Goal: Information Seeking & Learning: Learn about a topic

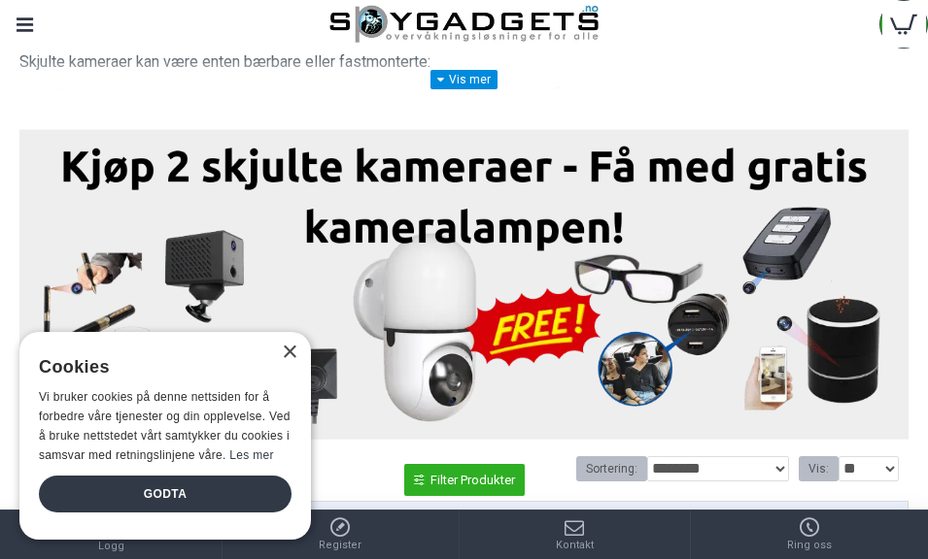
scroll to position [466, 0]
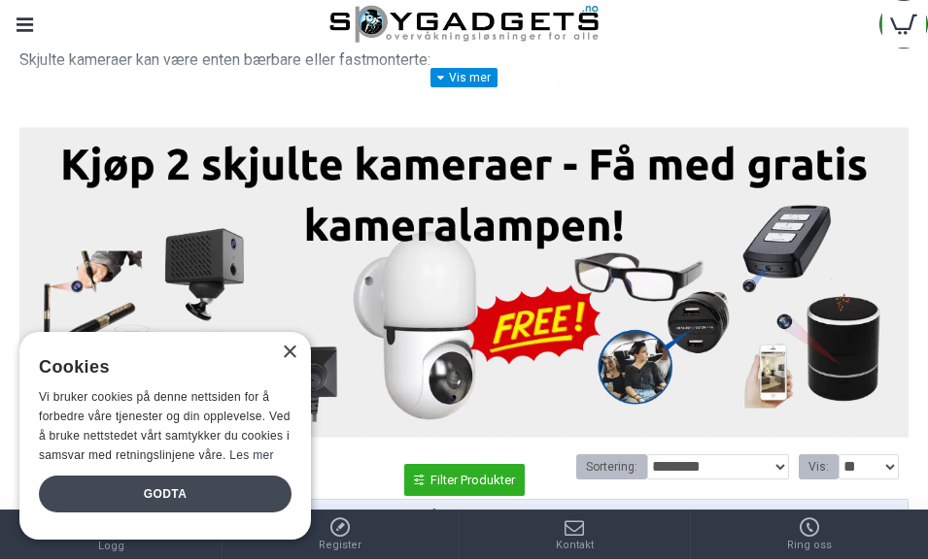
click at [95, 513] on div "Godta" at bounding box center [165, 494] width 253 height 37
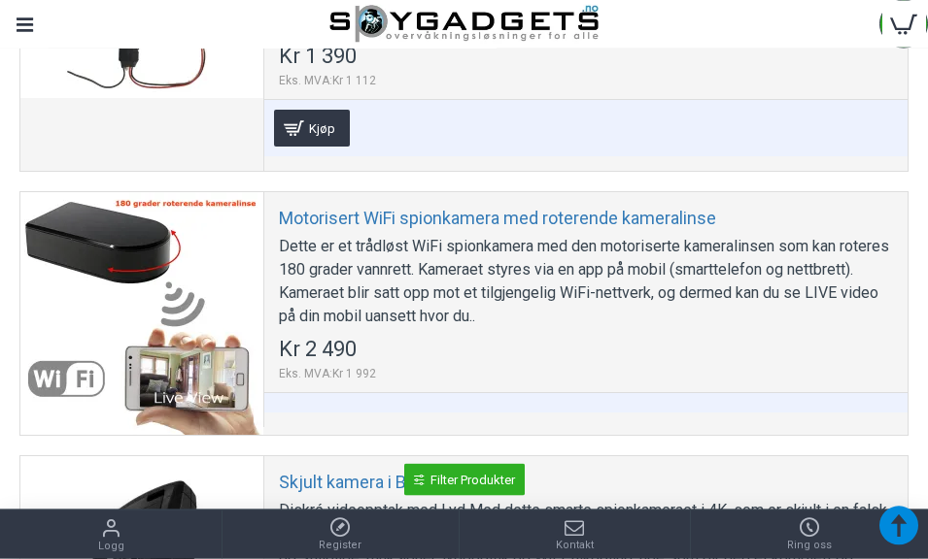
scroll to position [5736, 0]
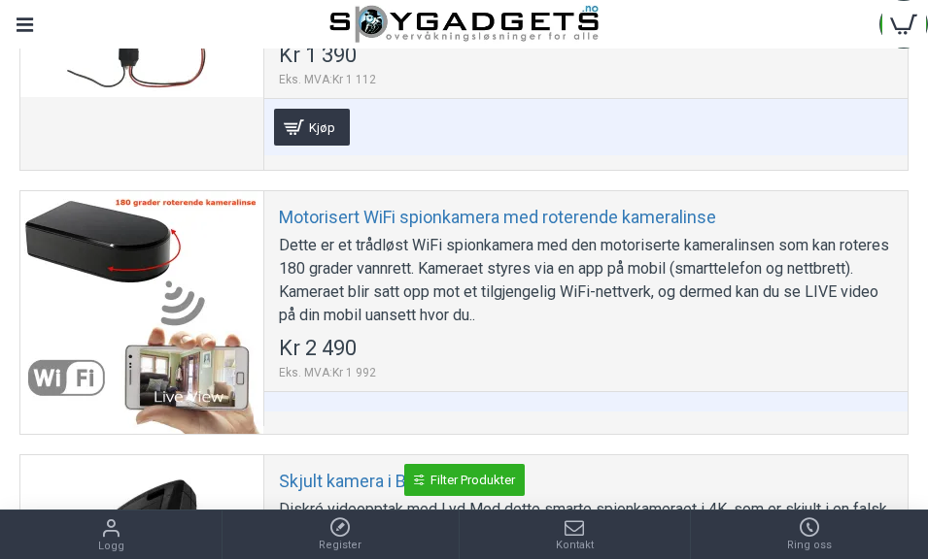
click at [836, 297] on div "Dette er et trådløst WiFi spionkamera med den motoriserte kameralinsen som kan …" at bounding box center [586, 280] width 614 height 93
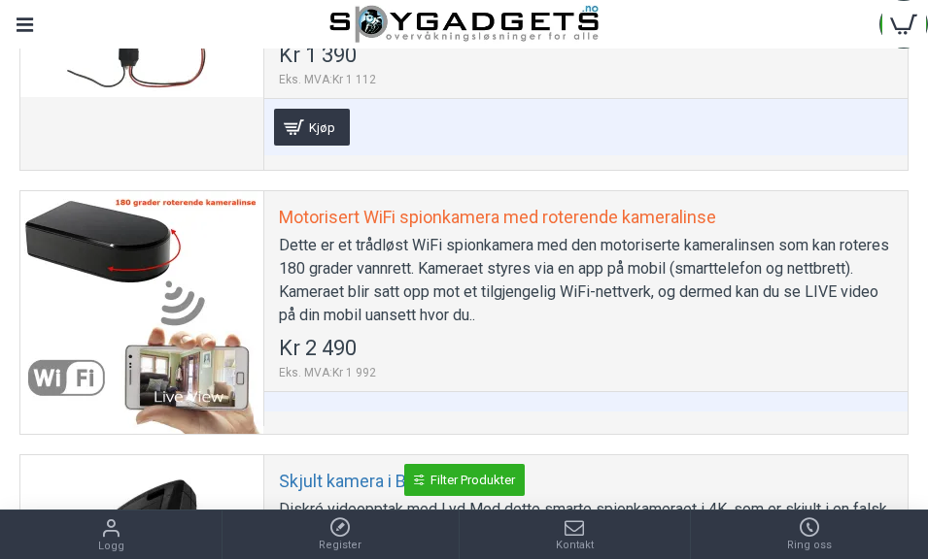
click at [695, 219] on link "Motorisert WiFi spionkamera med roterende kameralinse" at bounding box center [497, 217] width 437 height 22
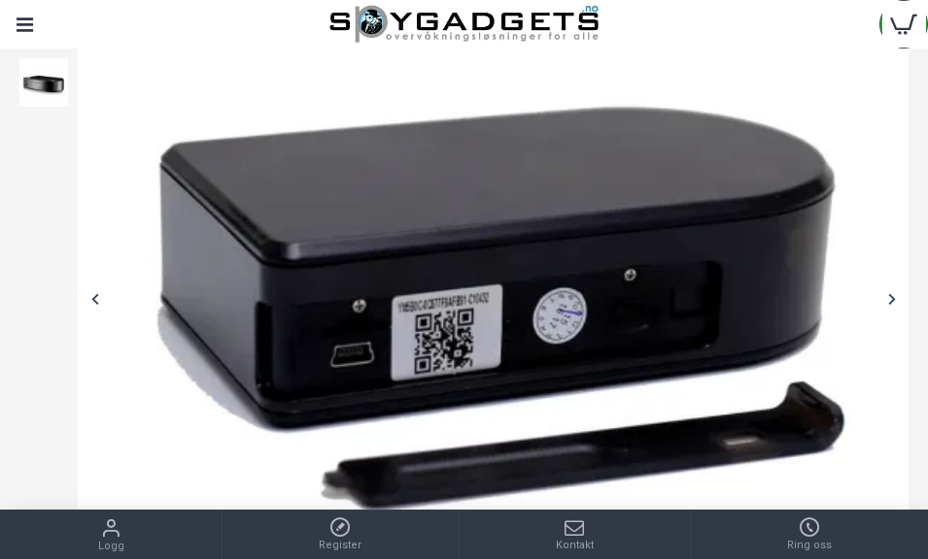
scroll to position [411, 0]
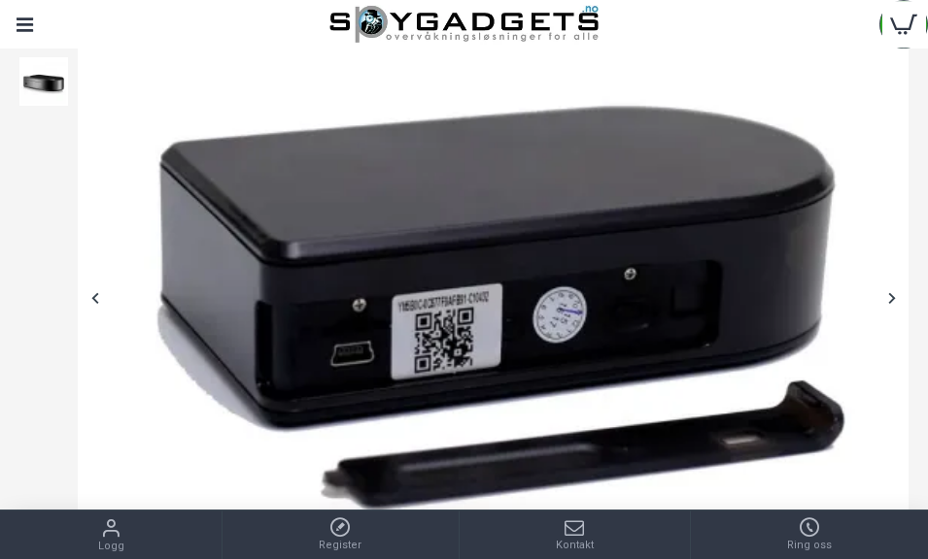
click at [895, 306] on div at bounding box center [891, 298] width 34 height 34
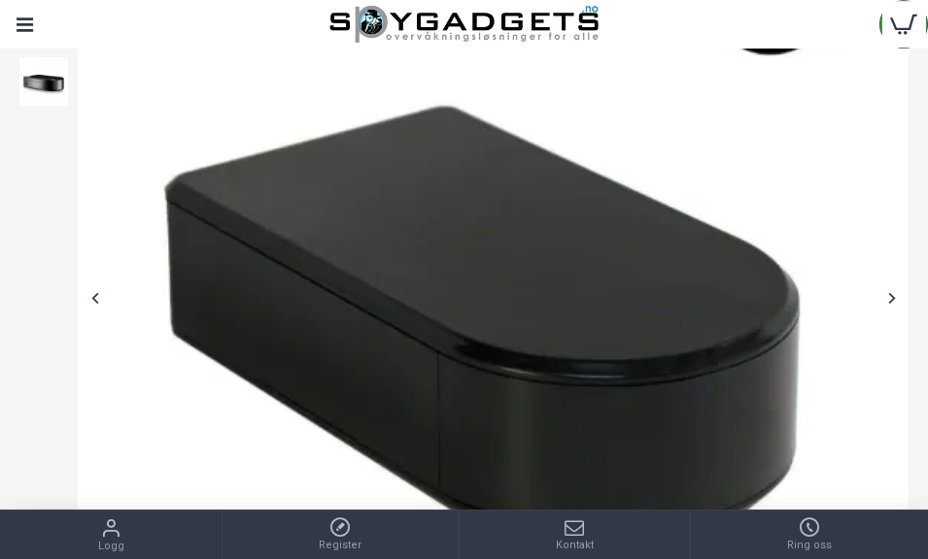
click at [895, 302] on div at bounding box center [891, 298] width 34 height 34
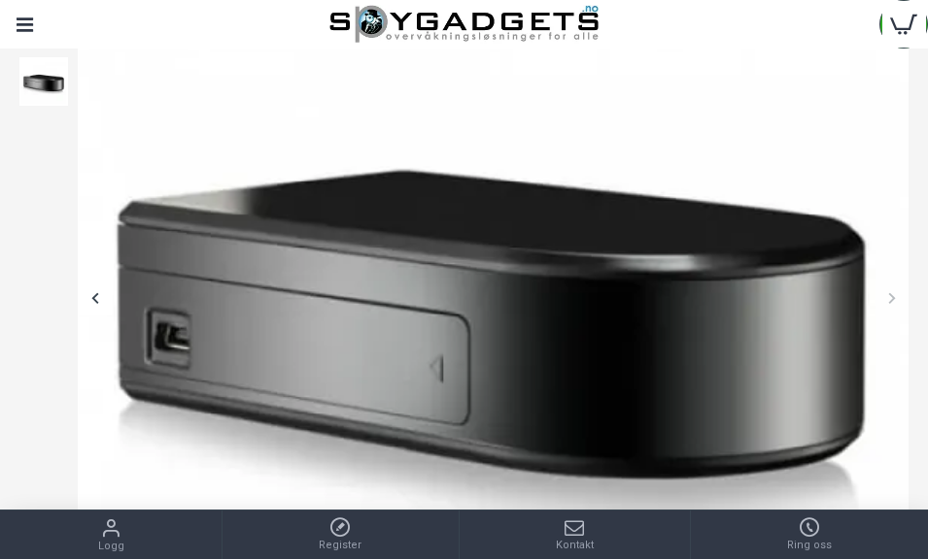
click at [894, 307] on div at bounding box center [891, 298] width 34 height 34
click at [891, 307] on div at bounding box center [891, 298] width 34 height 34
click at [906, 298] on div at bounding box center [891, 298] width 34 height 34
click at [905, 303] on div at bounding box center [891, 298] width 34 height 34
click at [898, 303] on div at bounding box center [891, 298] width 34 height 34
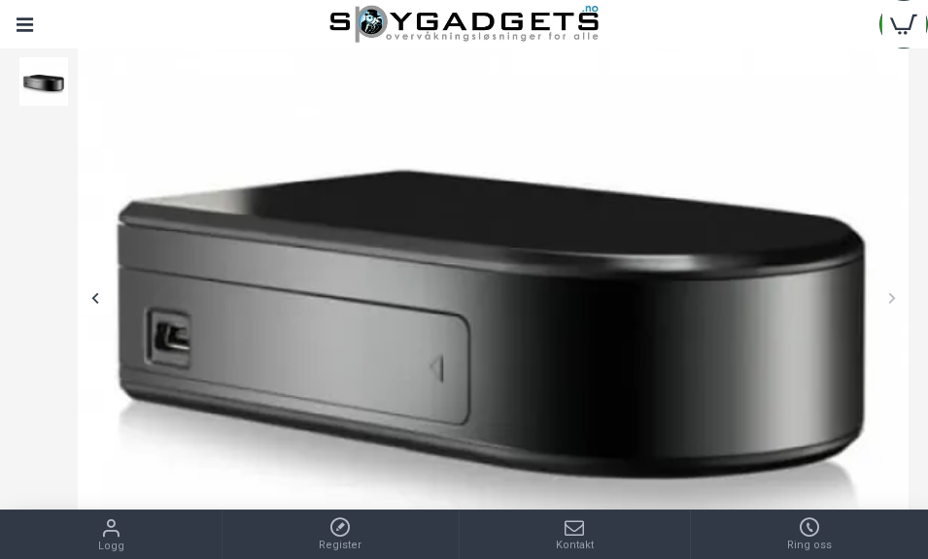
click at [83, 298] on div at bounding box center [95, 298] width 34 height 34
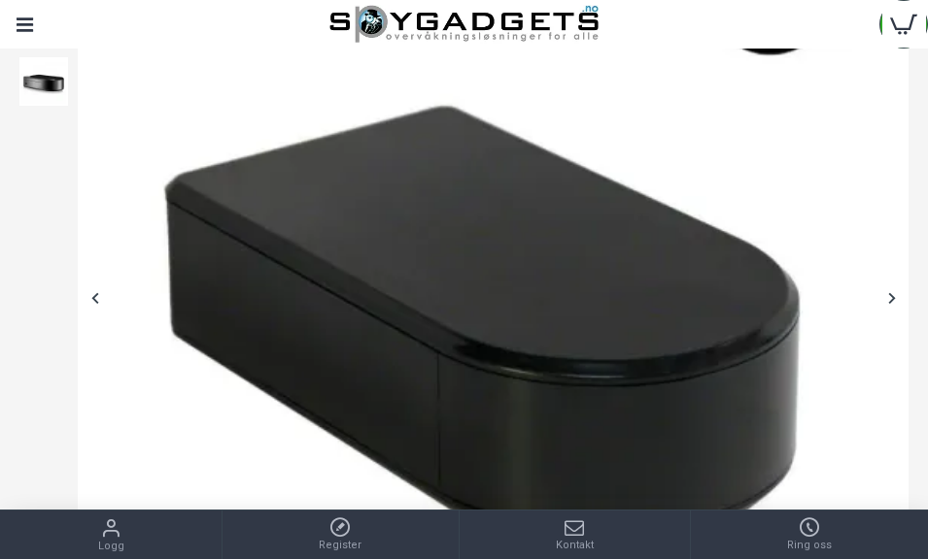
click at [87, 305] on div at bounding box center [95, 298] width 34 height 34
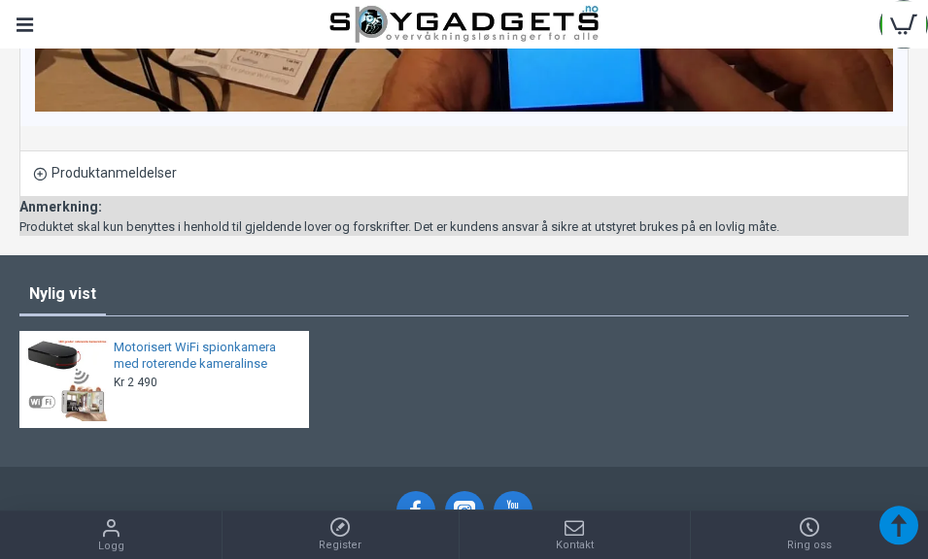
scroll to position [3399, 0]
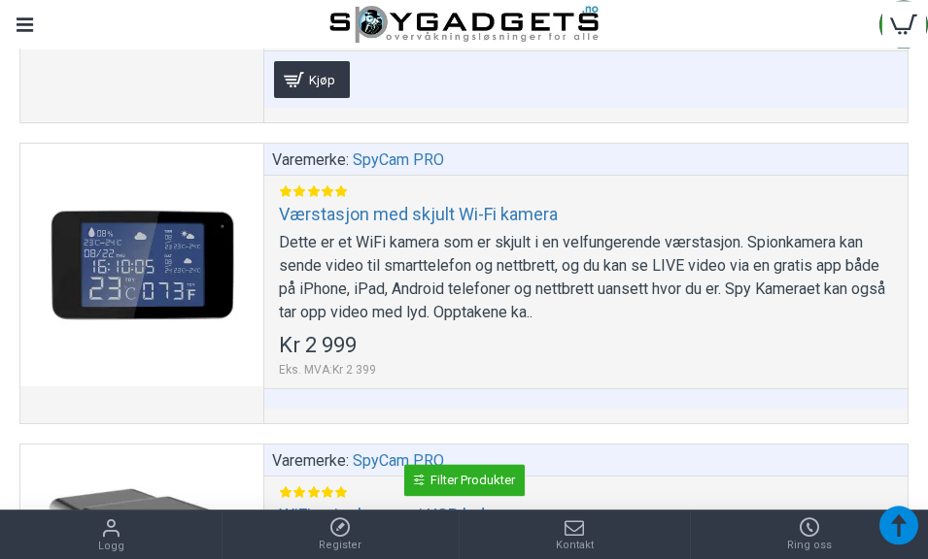
scroll to position [11829, 0]
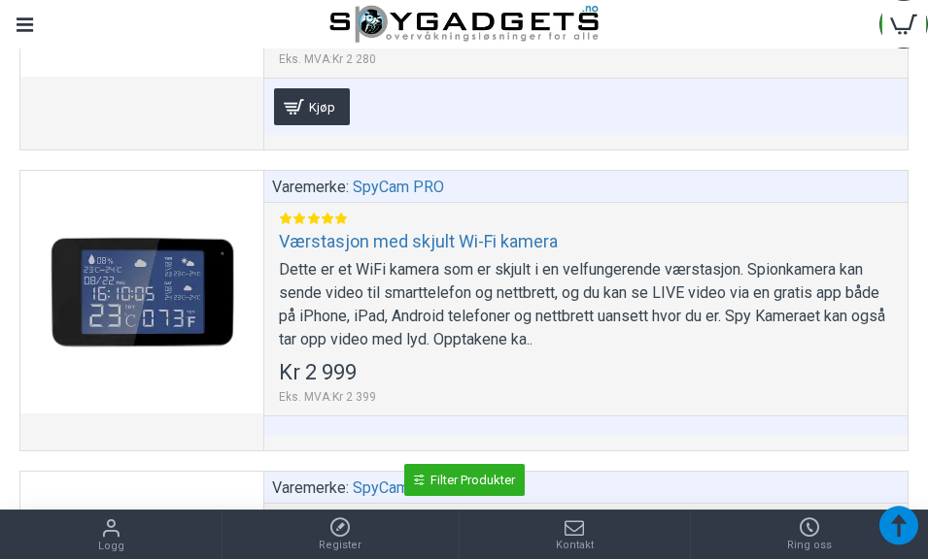
click at [813, 296] on div "Dette er et WiFi kamera som er skjult i en velfungerende værstasjon. Spionkamer…" at bounding box center [586, 304] width 614 height 93
click at [818, 293] on div "Dette er et WiFi kamera som er skjult i en velfungerende værstasjon. Spionkamer…" at bounding box center [586, 304] width 614 height 93
click at [88, 280] on div at bounding box center [141, 292] width 243 height 243
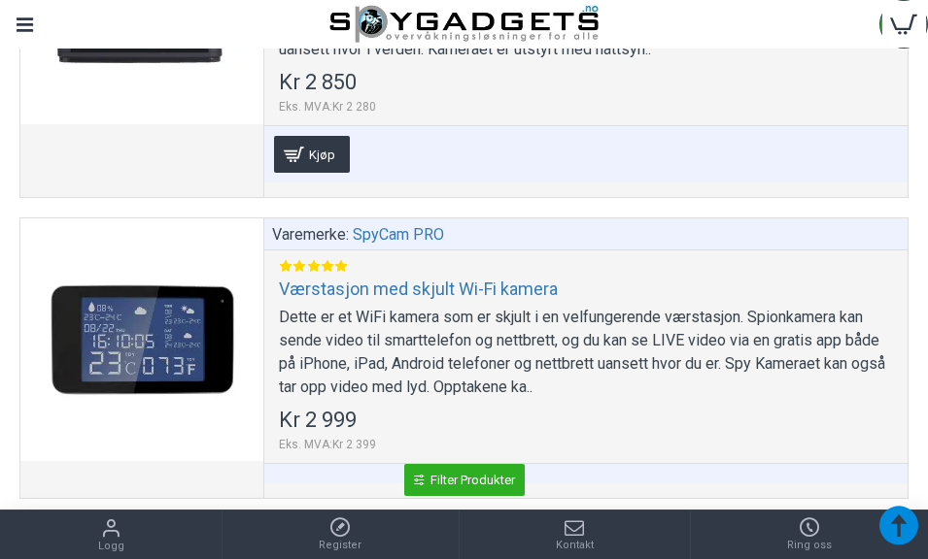
scroll to position [11785, 0]
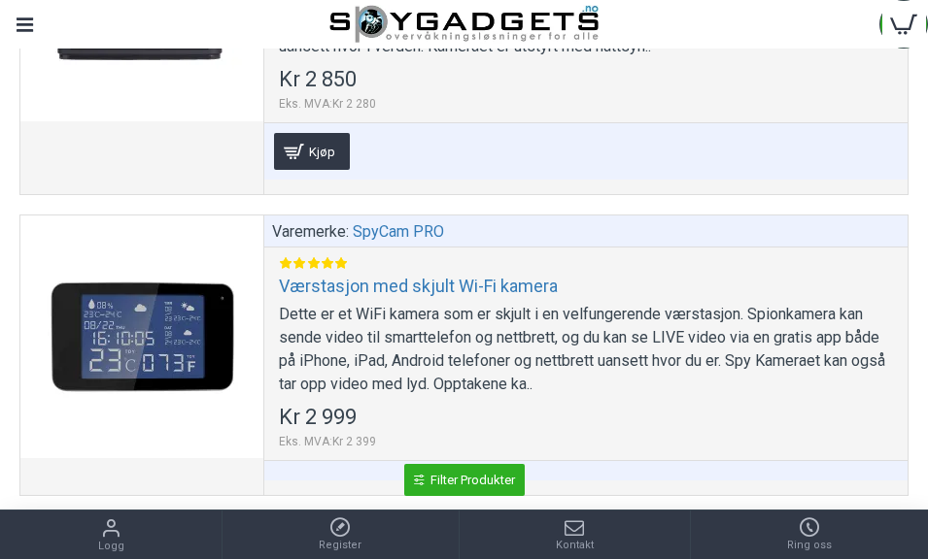
click at [807, 319] on div "Dette er et WiFi kamera som er skjult i en velfungerende værstasjon. Spionkamer…" at bounding box center [586, 349] width 614 height 93
click at [800, 332] on div "Dette er et WiFi kamera som er skjult i en velfungerende værstasjon. Spionkamer…" at bounding box center [586, 349] width 614 height 93
click at [791, 312] on div "Dette er et WiFi kamera som er skjult i en velfungerende værstasjon. Spionkamer…" at bounding box center [586, 349] width 614 height 93
click at [106, 344] on div at bounding box center [141, 337] width 243 height 243
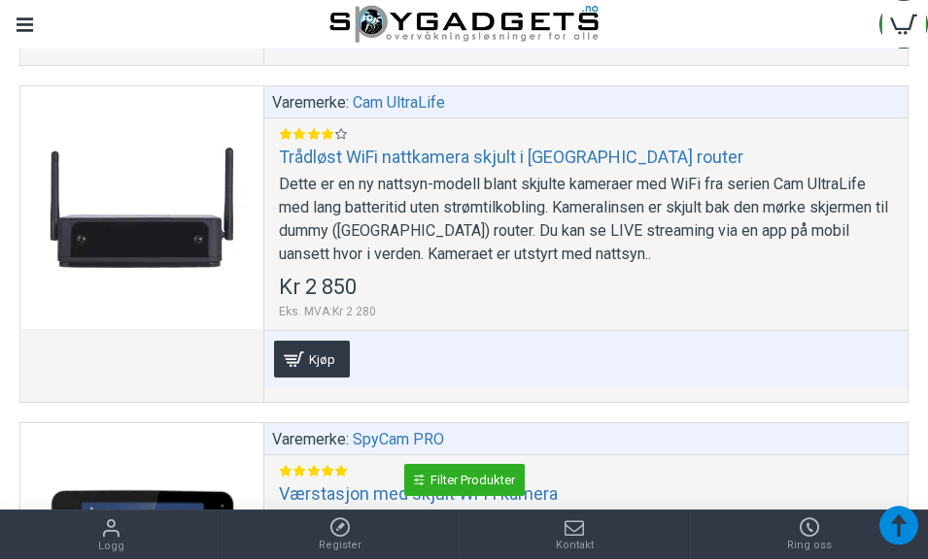
scroll to position [11557, 0]
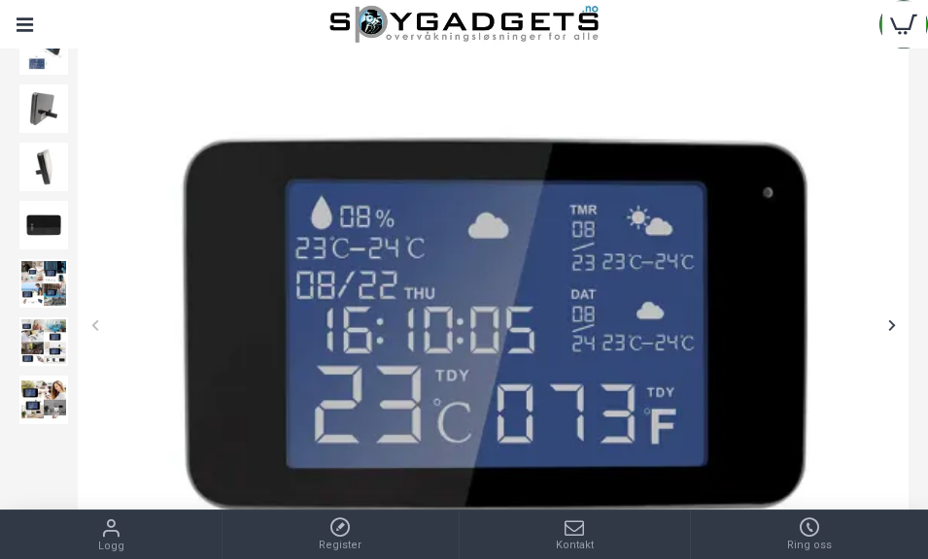
scroll to position [332, 0]
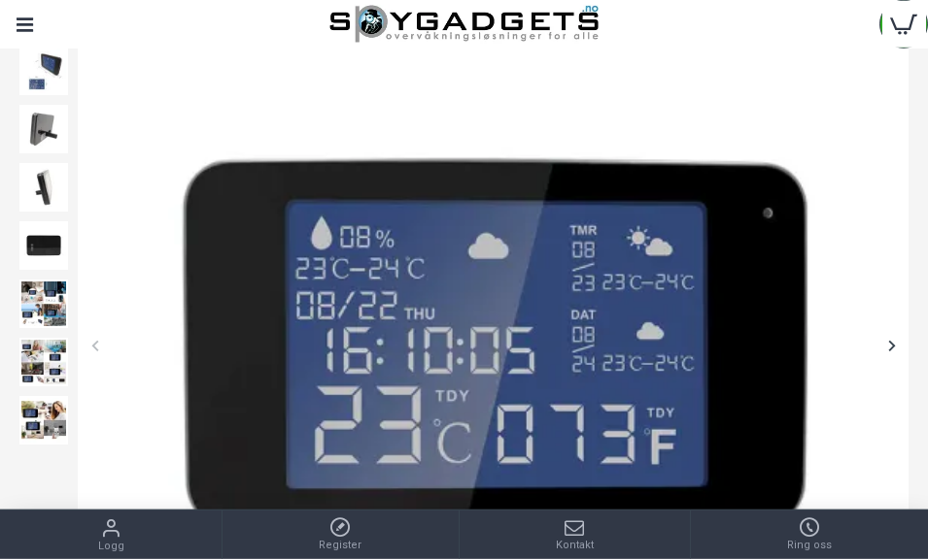
click at [899, 346] on div at bounding box center [891, 345] width 34 height 34
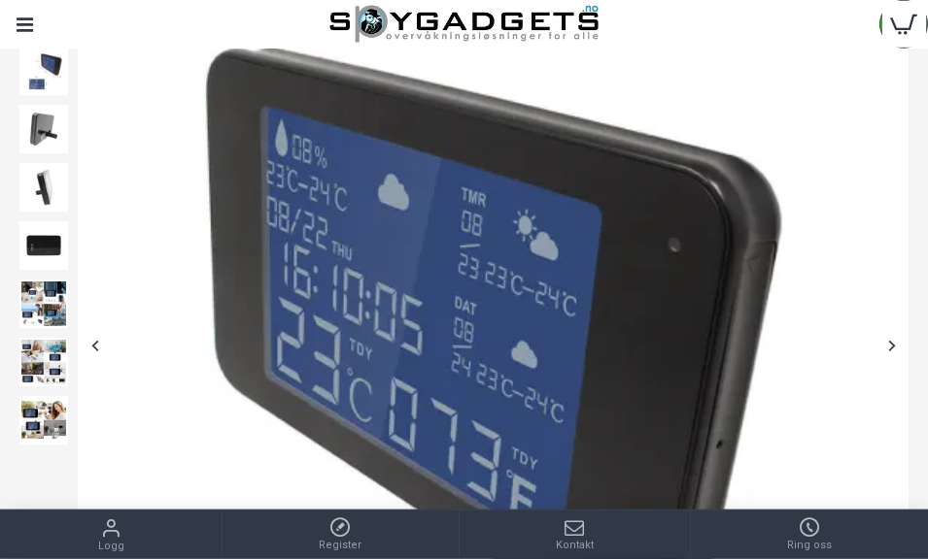
click at [899, 337] on div at bounding box center [891, 345] width 34 height 34
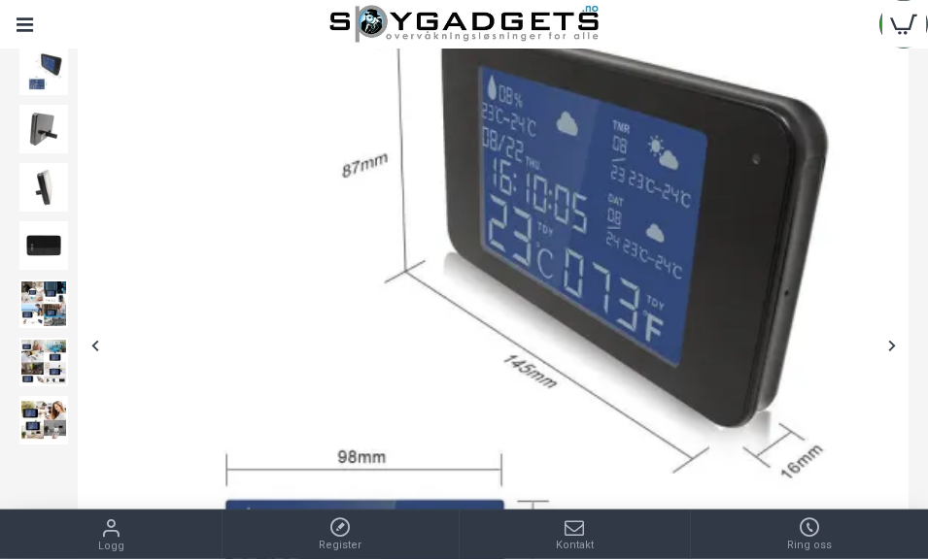
click at [900, 333] on div at bounding box center [891, 345] width 34 height 34
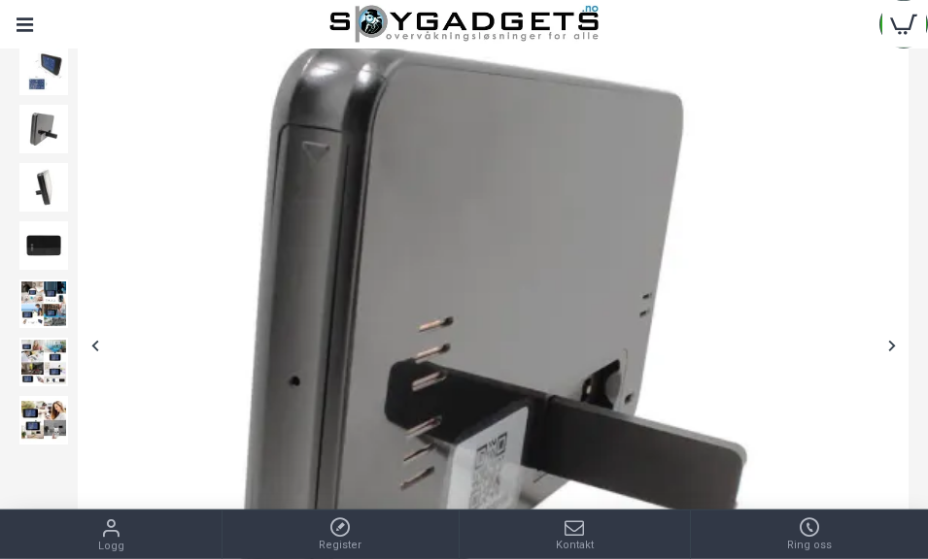
click at [894, 330] on div at bounding box center [891, 345] width 34 height 34
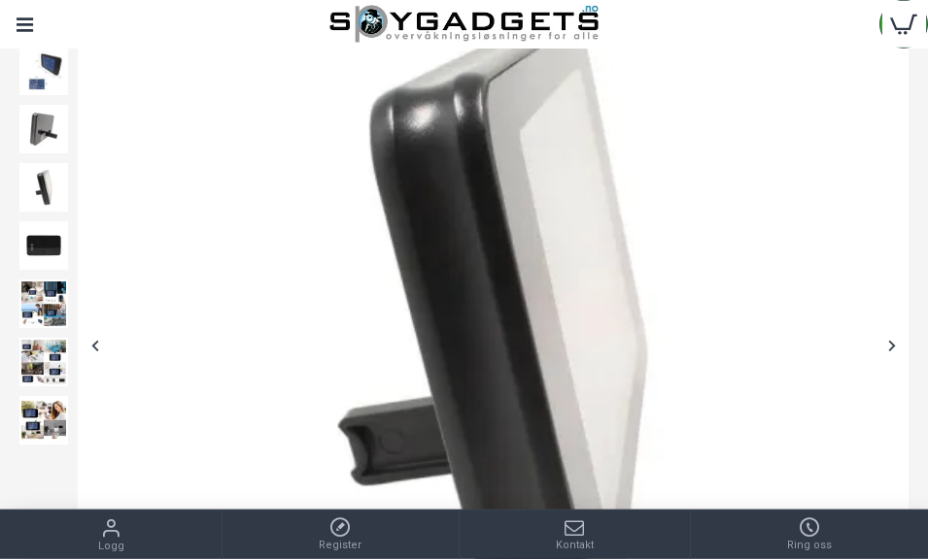
click at [891, 320] on img at bounding box center [493, 345] width 830 height 830
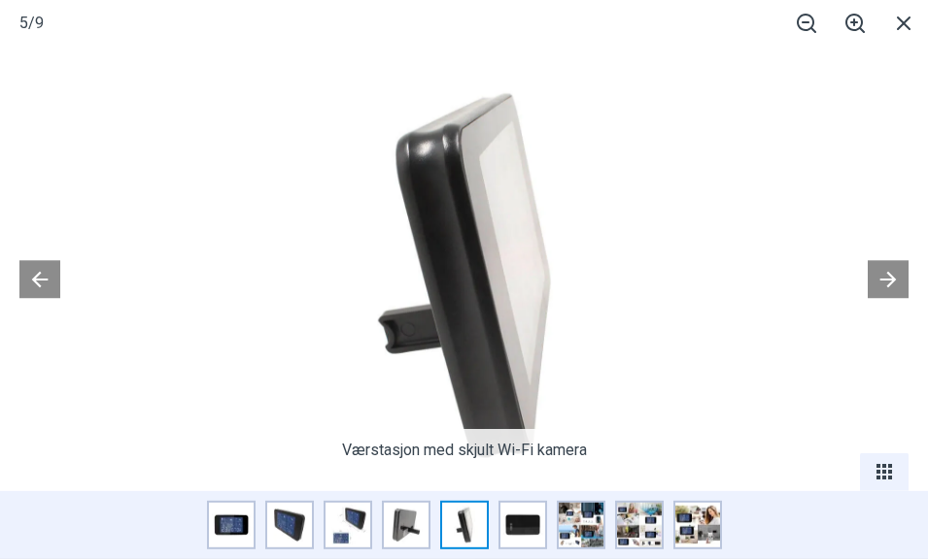
click at [885, 281] on button at bounding box center [887, 280] width 41 height 38
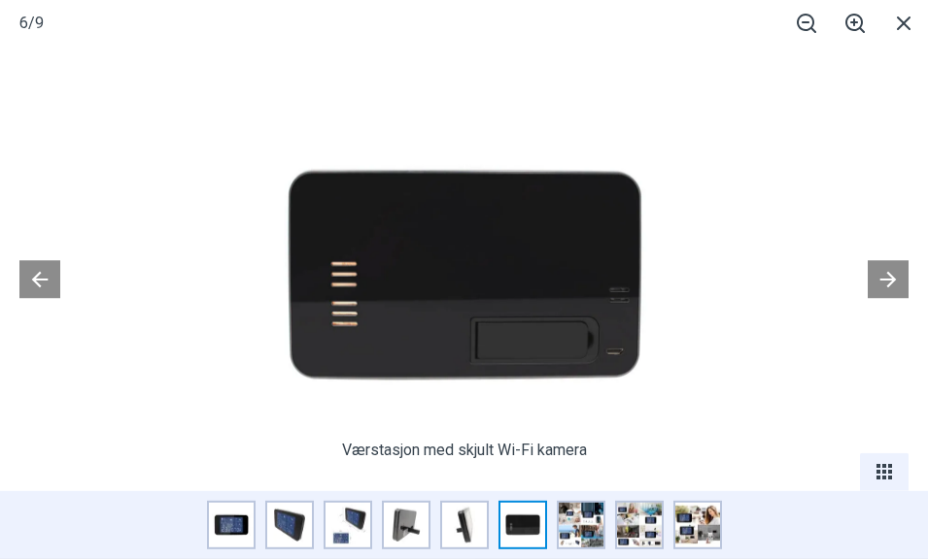
click at [886, 283] on button at bounding box center [887, 280] width 41 height 38
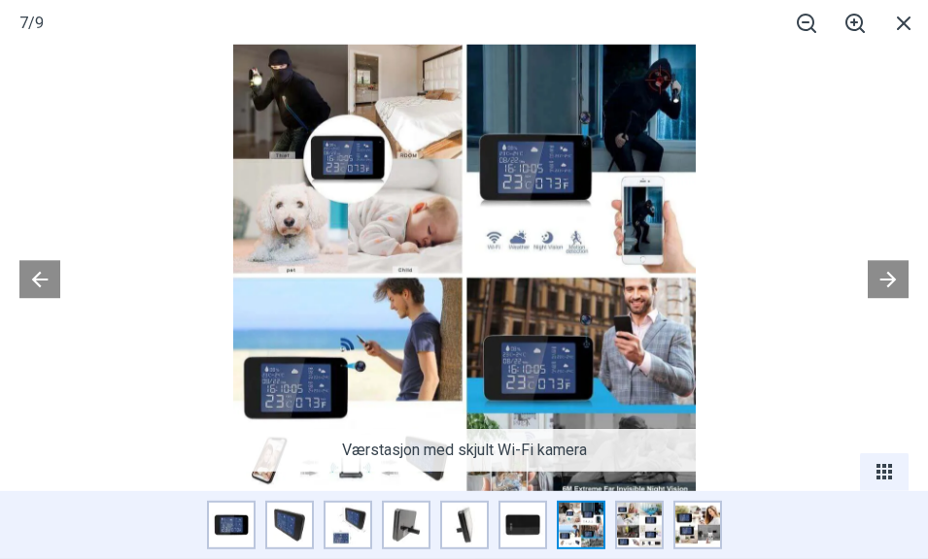
click at [884, 281] on button at bounding box center [887, 280] width 41 height 38
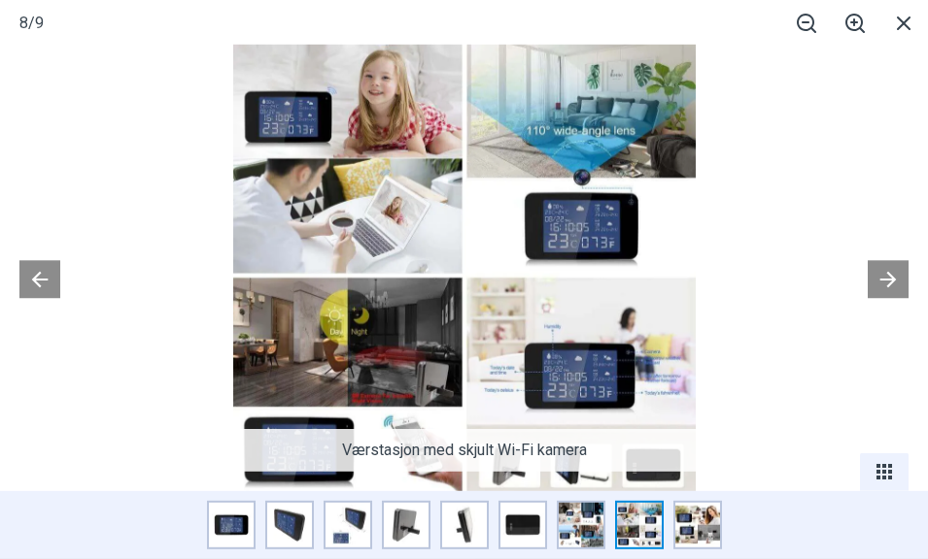
click at [48, 286] on button at bounding box center [39, 280] width 41 height 38
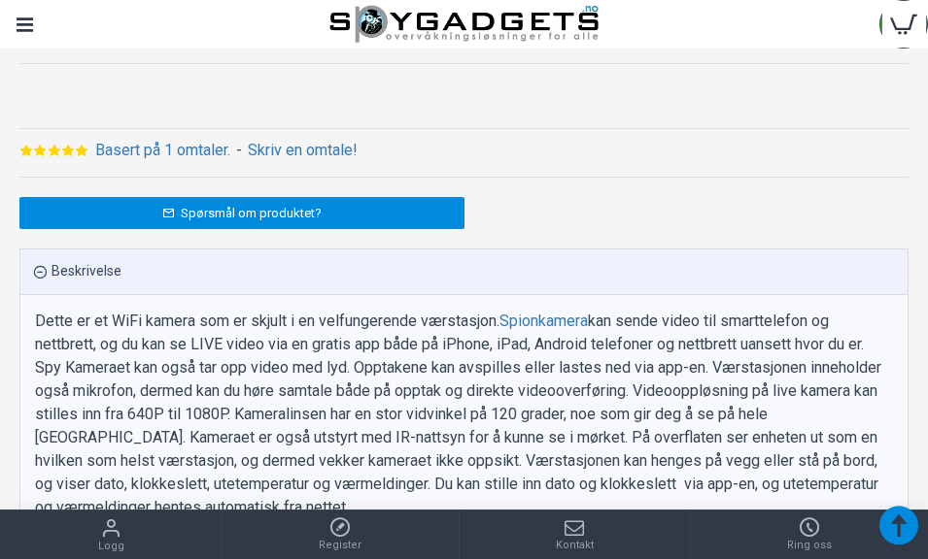
scroll to position [1886, 0]
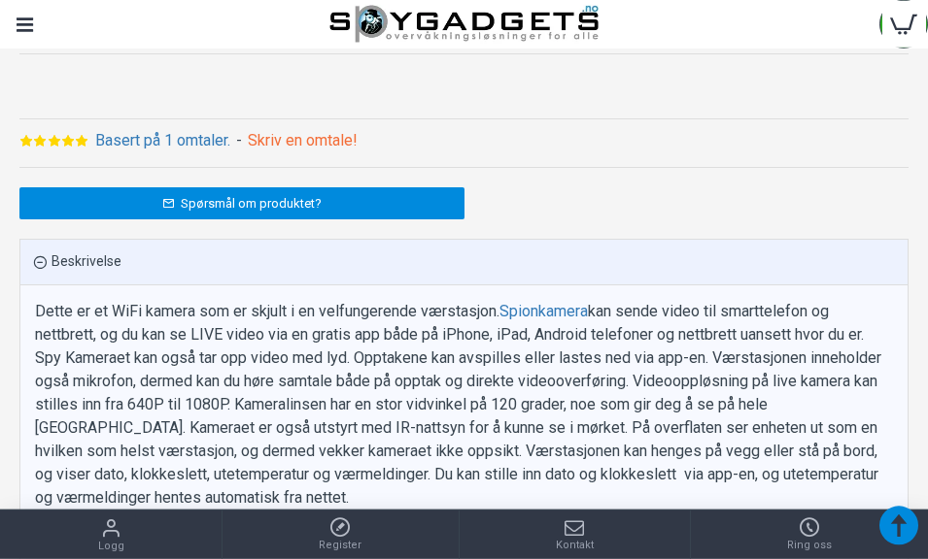
click at [328, 148] on link "Skriv en omtale!" at bounding box center [303, 140] width 110 height 23
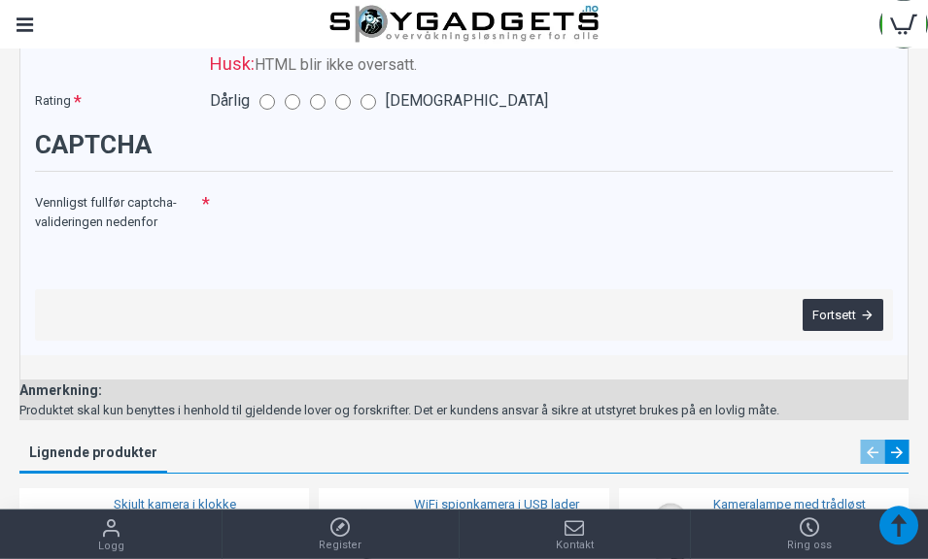
scroll to position [4402, 0]
